Goal: Transaction & Acquisition: Purchase product/service

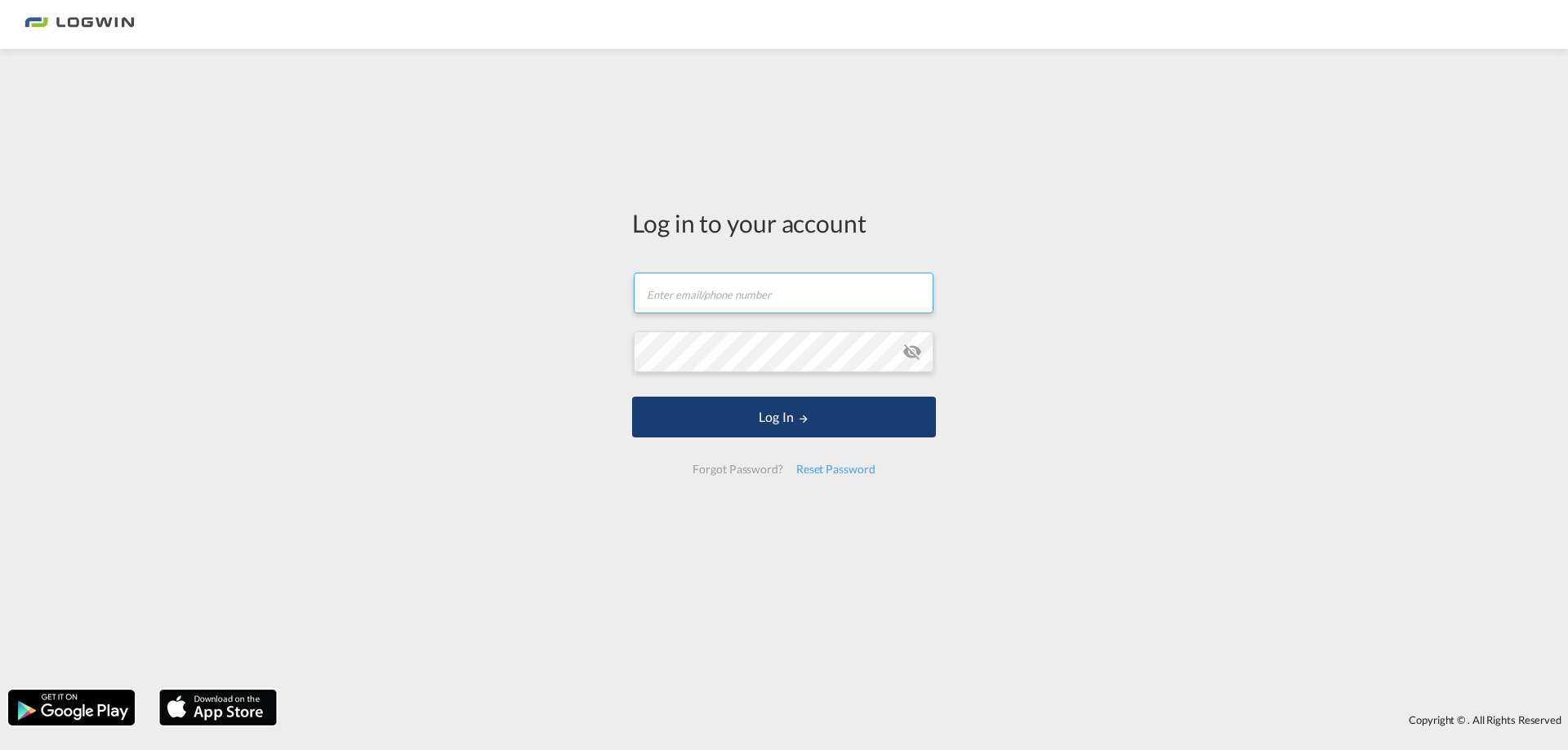
type input "[PERSON_NAME][EMAIL_ADDRESS][PERSON_NAME][DOMAIN_NAME]"
click at [710, 412] on button "Log In" at bounding box center [784, 417] width 304 height 41
